Goal: Information Seeking & Learning: Learn about a topic

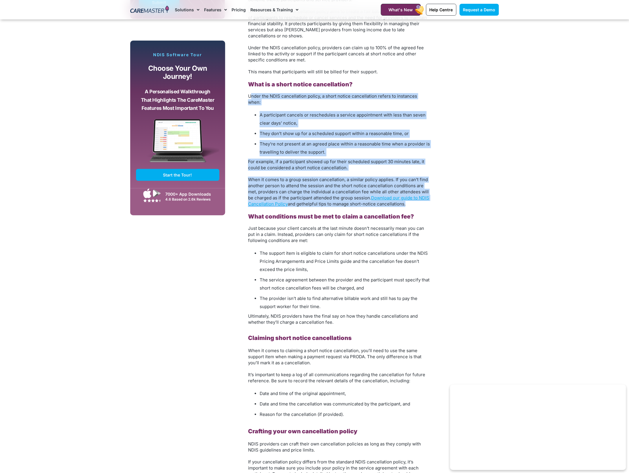
drag, startPoint x: 251, startPoint y: 96, endPoint x: 426, endPoint y: 199, distance: 202.9
click at [426, 199] on div "Understanding the NDIS Cancellation Policy: What Providers Need to Know As an N…" at bounding box center [339, 443] width 182 height 1112
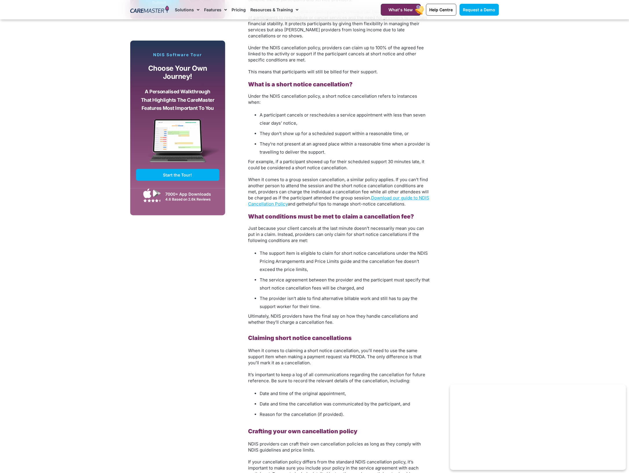
click at [444, 258] on div "Subscribe, Connect, Learn, Grow: Our Monthly Newsletter Delivers Care Industry …" at bounding box center [314, 441] width 375 height 1138
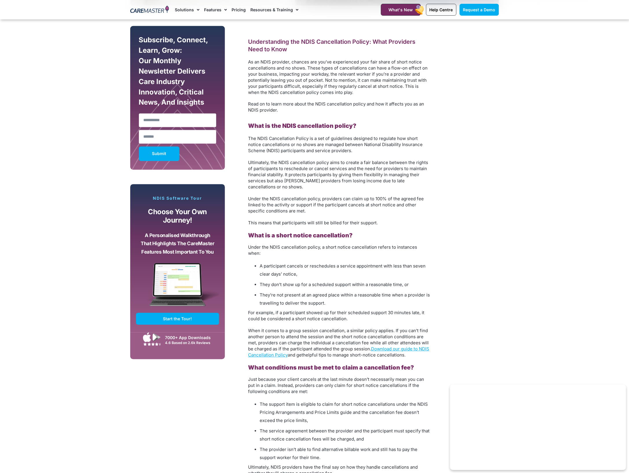
scroll to position [290, 0]
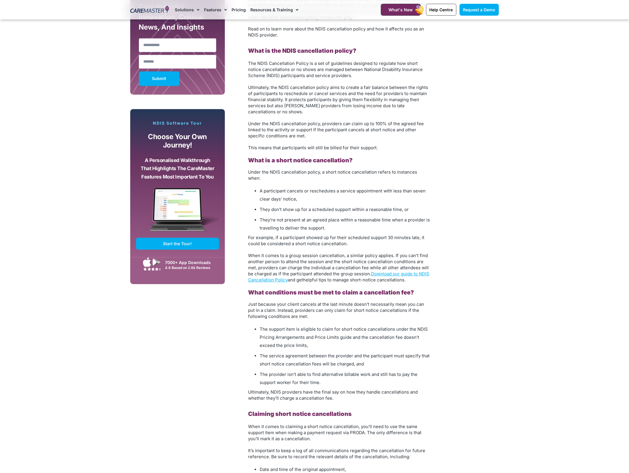
scroll to position [362, 0]
